Goal: Find contact information: Find contact information

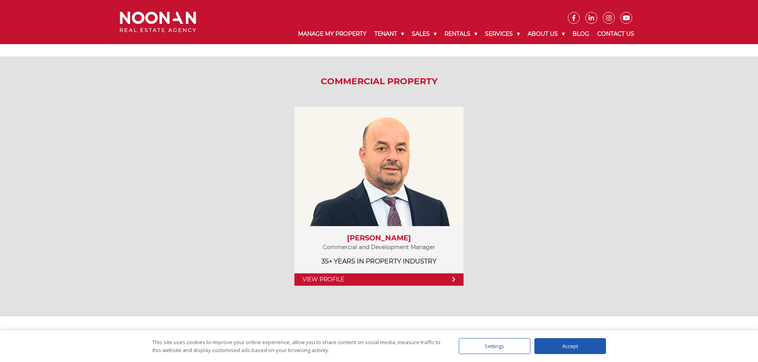
scroll to position [1114, 0]
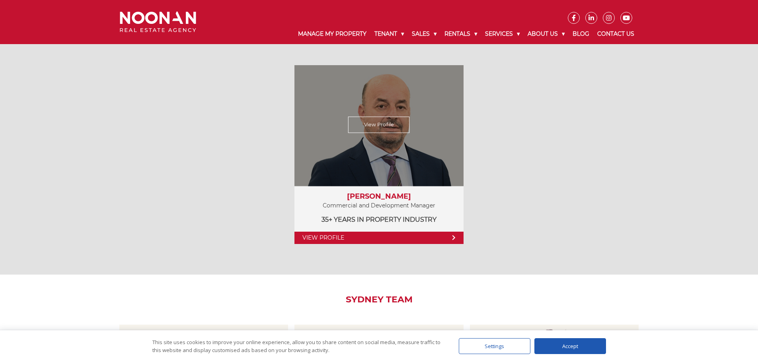
click at [390, 122] on link "View Profile" at bounding box center [379, 125] width 62 height 16
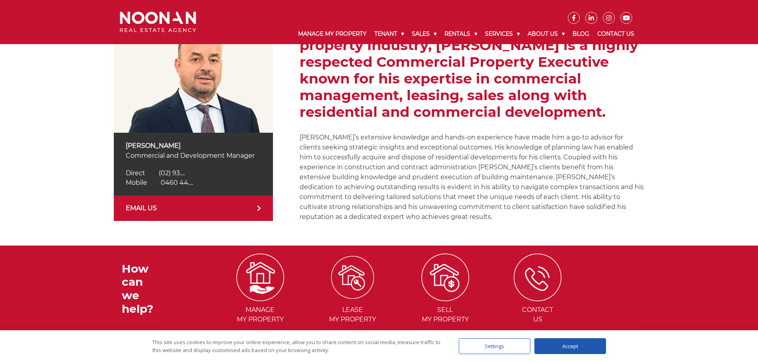
scroll to position [159, 0]
click at [223, 206] on link "EMAIL US" at bounding box center [193, 207] width 159 height 25
